Goal: Use online tool/utility: Utilize a website feature to perform a specific function

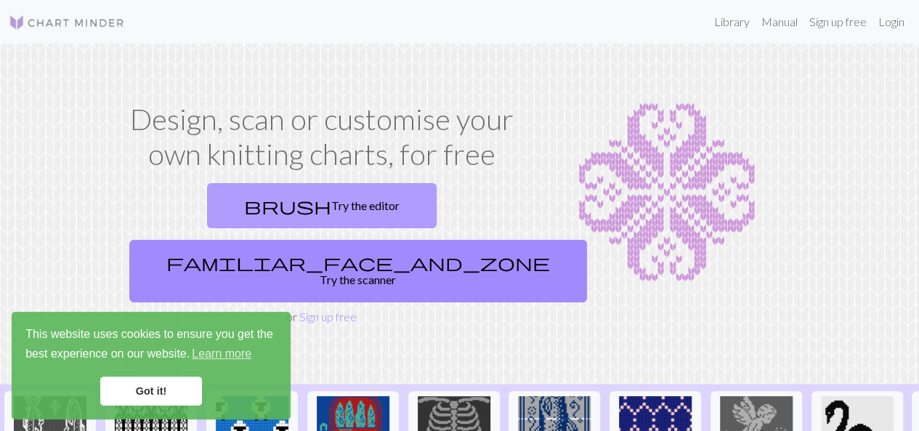
click at [237, 206] on link "brush Try the editor" at bounding box center [321, 205] width 229 height 45
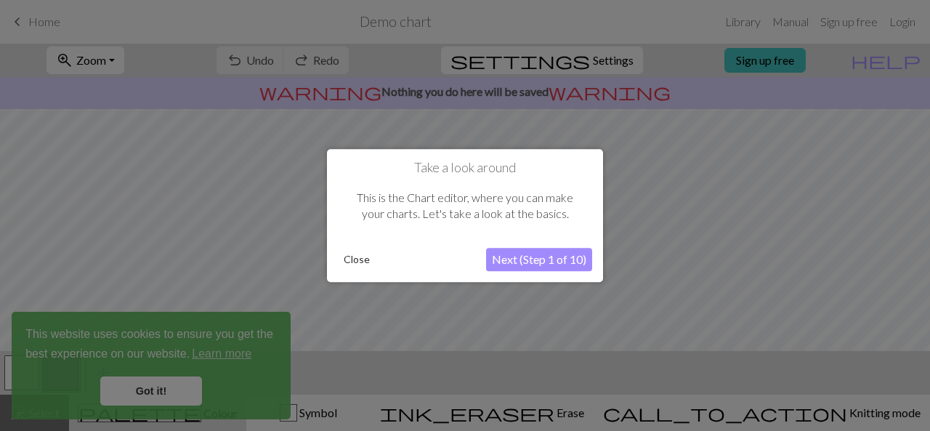
click at [169, 387] on div at bounding box center [465, 215] width 930 height 431
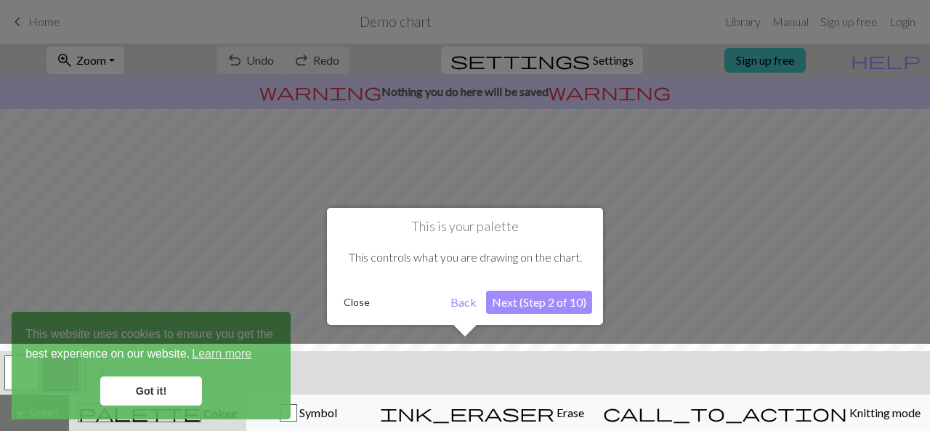
click at [156, 388] on div at bounding box center [465, 391] width 944 height 94
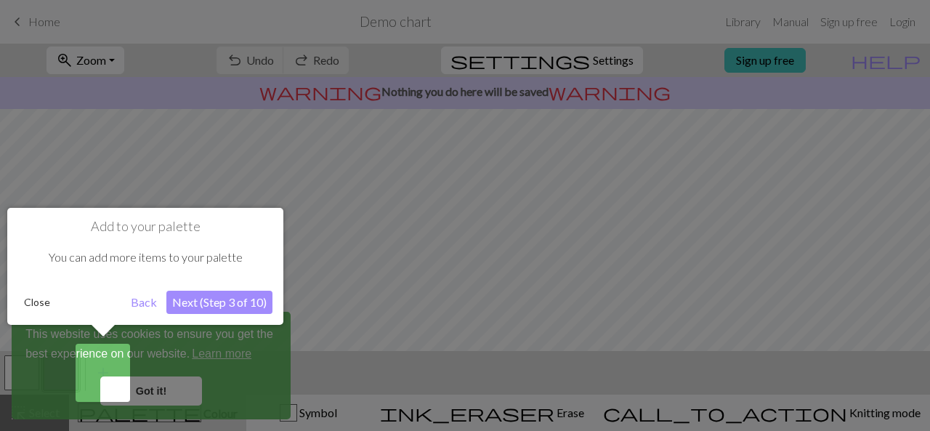
click at [145, 301] on button "Back" at bounding box center [144, 302] width 38 height 23
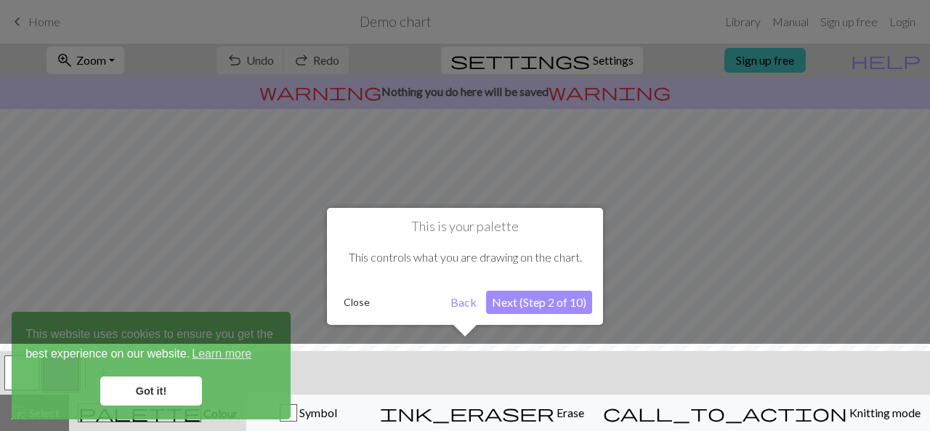
drag, startPoint x: 925, startPoint y: 179, endPoint x: 922, endPoint y: 190, distance: 10.6
click at [918, 190] on div at bounding box center [465, 215] width 930 height 431
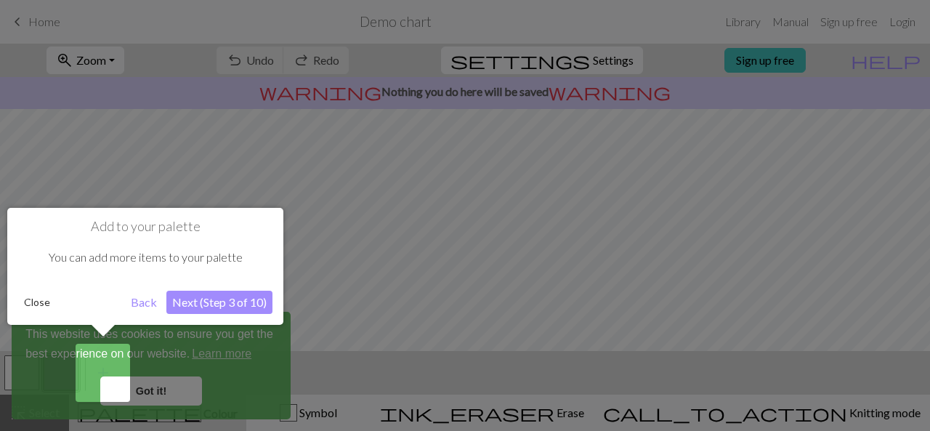
drag, startPoint x: 925, startPoint y: 185, endPoint x: 917, endPoint y: 211, distance: 27.6
click at [917, 211] on div at bounding box center [465, 215] width 930 height 431
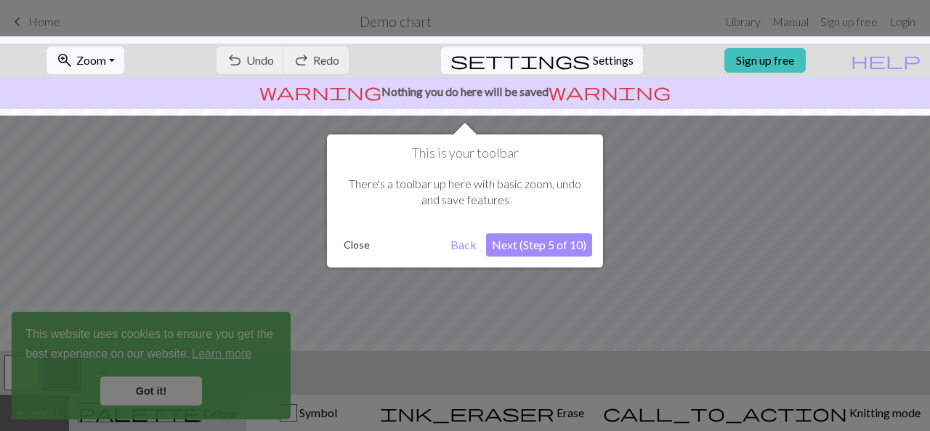
click at [94, 227] on div at bounding box center [465, 215] width 930 height 431
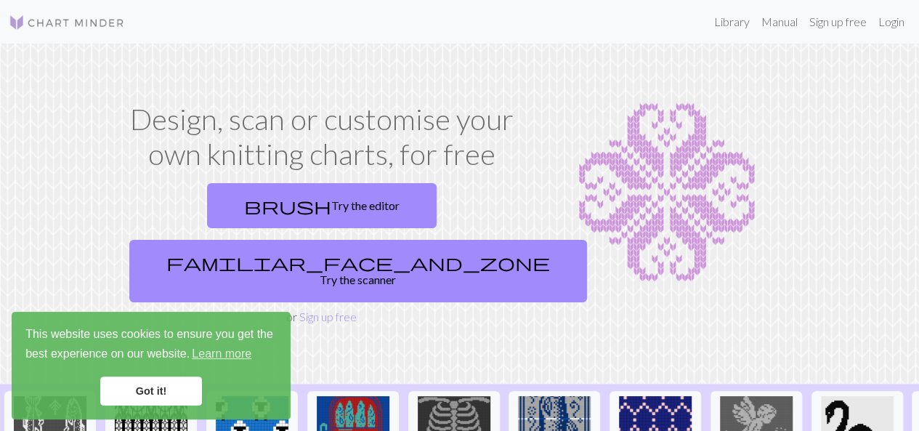
click at [155, 386] on link "Got it!" at bounding box center [151, 390] width 102 height 29
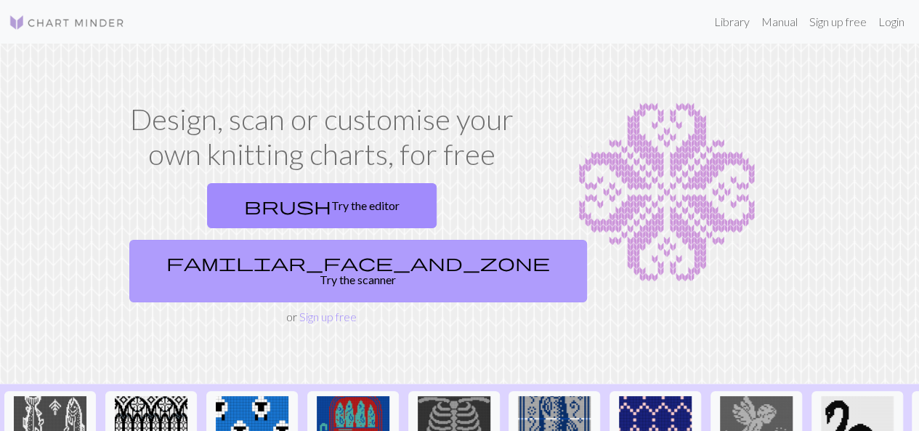
click at [405, 240] on link "familiar_face_and_zone Try the scanner" at bounding box center [358, 271] width 458 height 62
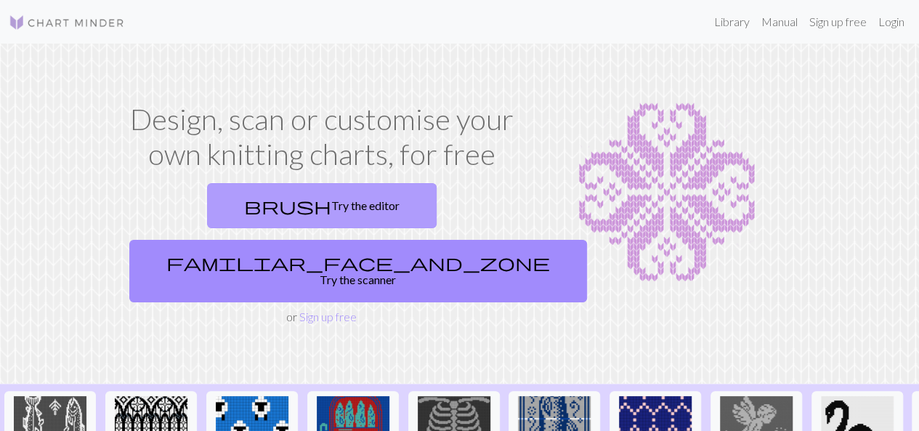
click at [222, 203] on link "brush Try the editor" at bounding box center [321, 205] width 229 height 45
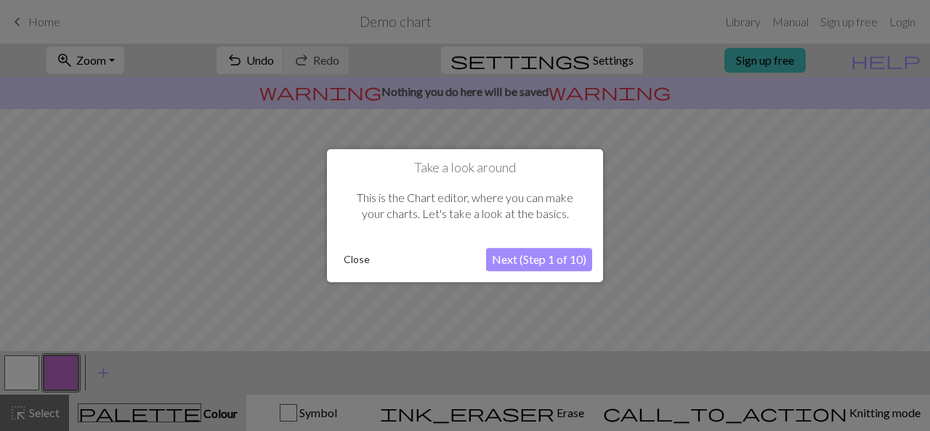
click at [552, 255] on button "Next (Step 1 of 10)" at bounding box center [539, 259] width 106 height 23
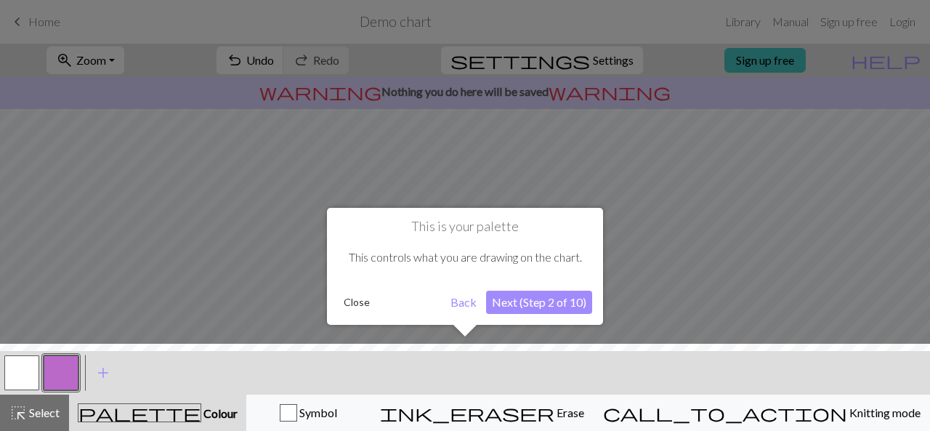
click at [540, 300] on button "Next (Step 2 of 10)" at bounding box center [539, 302] width 106 height 23
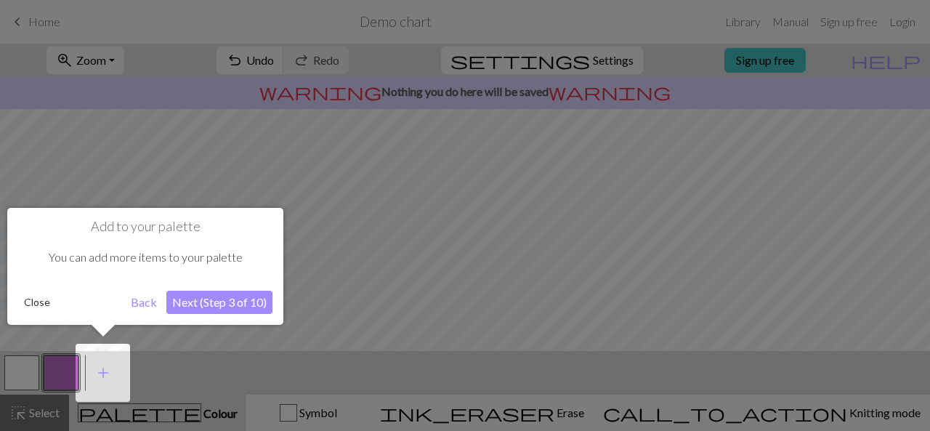
click at [540, 300] on div at bounding box center [465, 215] width 930 height 431
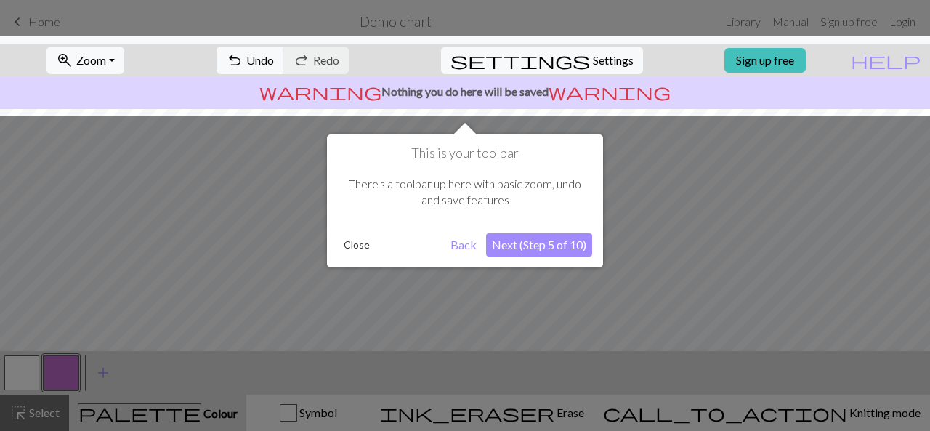
click at [551, 307] on div at bounding box center [465, 215] width 930 height 431
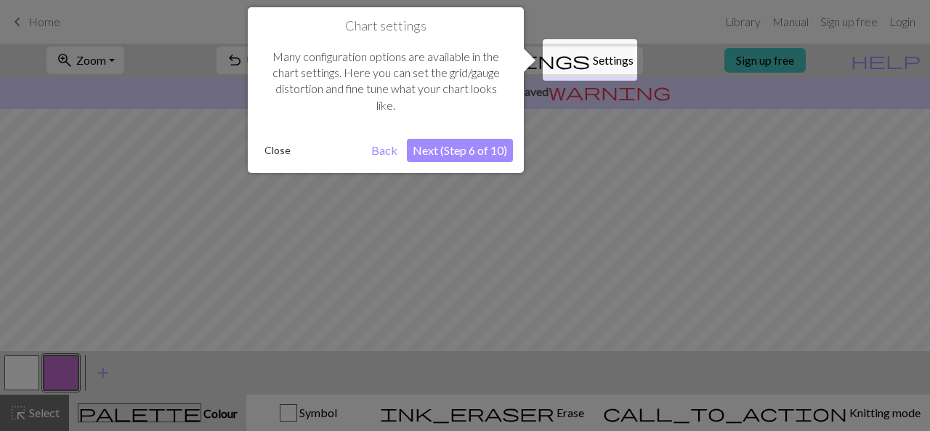
click at [551, 307] on div at bounding box center [465, 215] width 930 height 431
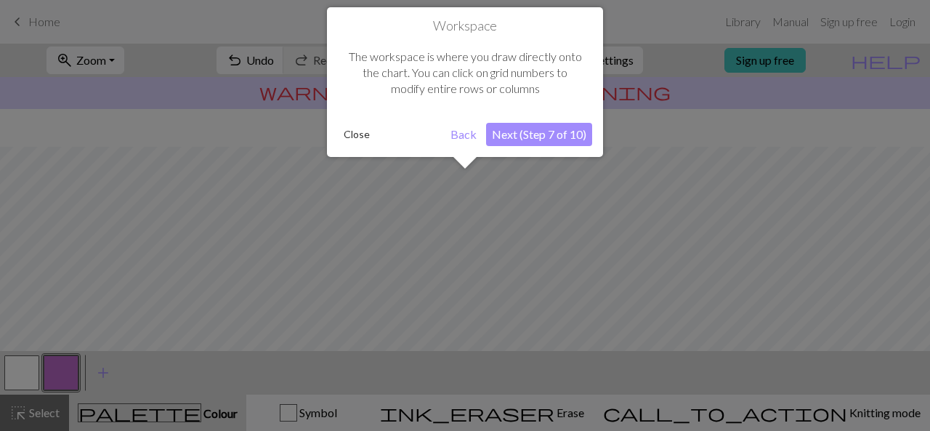
scroll to position [86, 0]
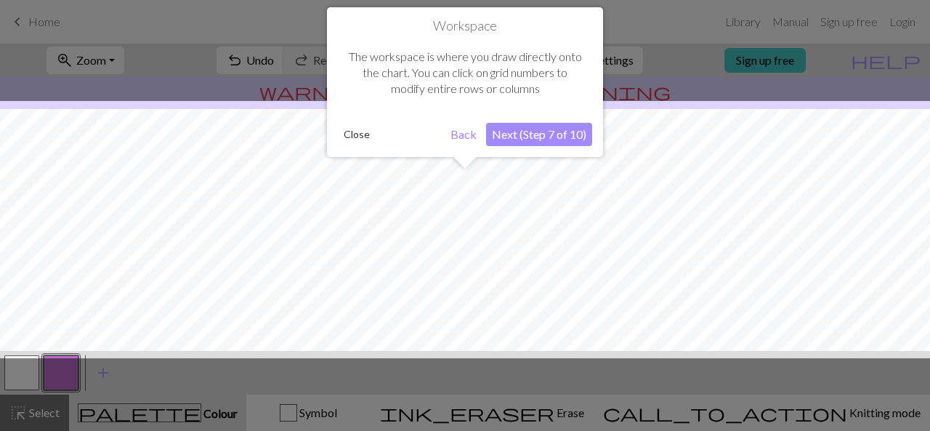
click at [551, 307] on div at bounding box center [465, 229] width 944 height 257
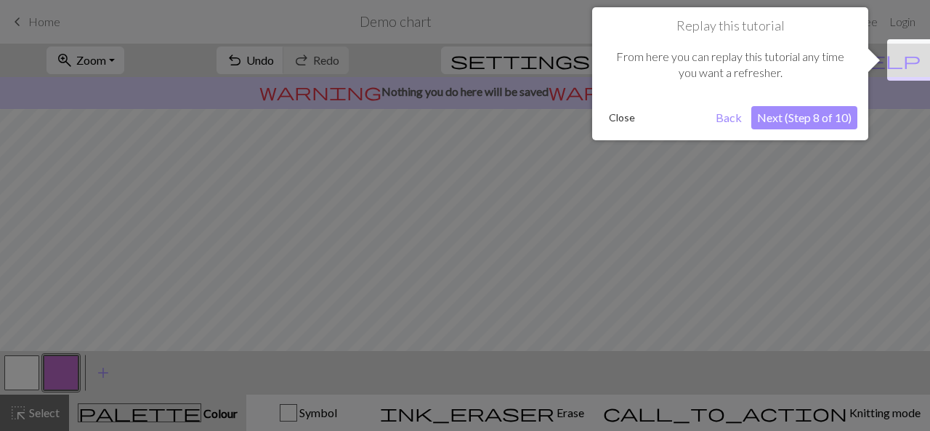
click at [551, 307] on div at bounding box center [465, 215] width 930 height 431
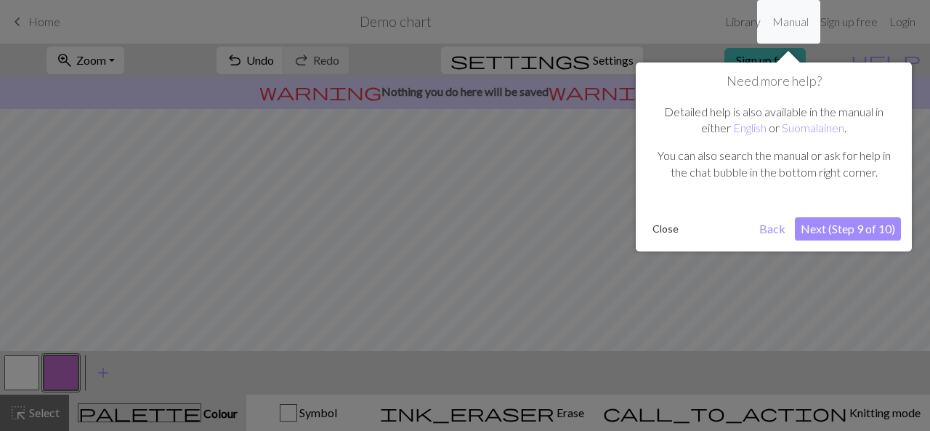
click at [551, 307] on div at bounding box center [465, 215] width 930 height 431
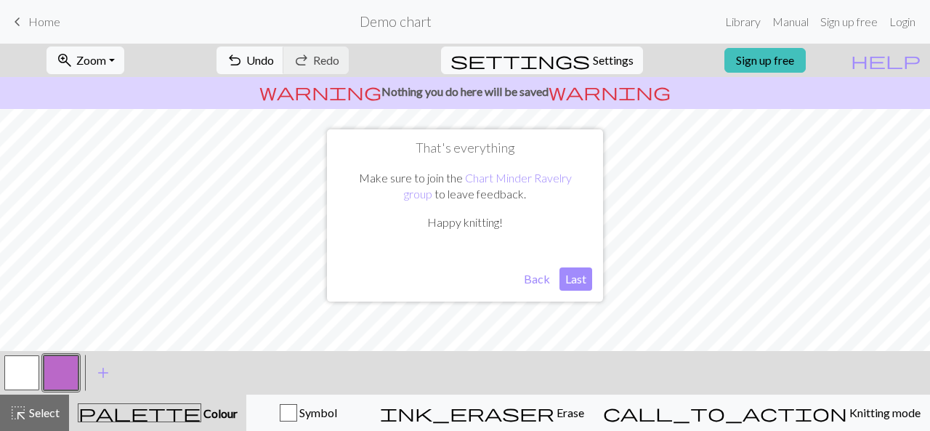
click at [576, 277] on button "Last" at bounding box center [575, 278] width 33 height 23
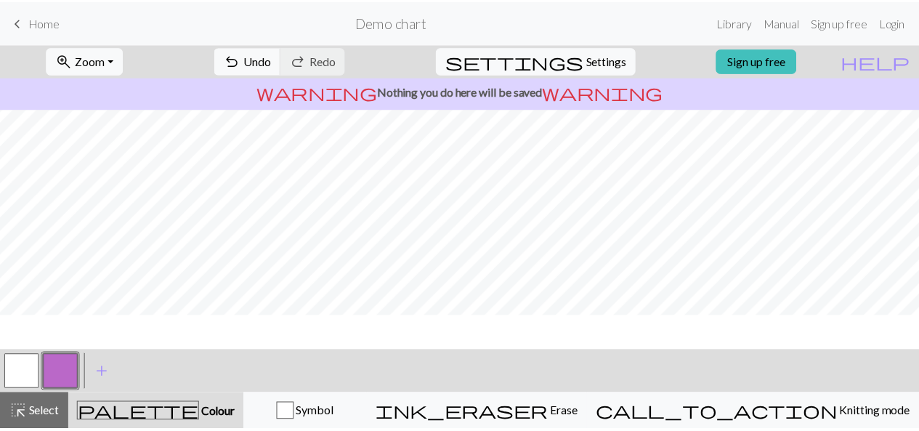
scroll to position [7, 0]
